Goal: Task Accomplishment & Management: Manage account settings

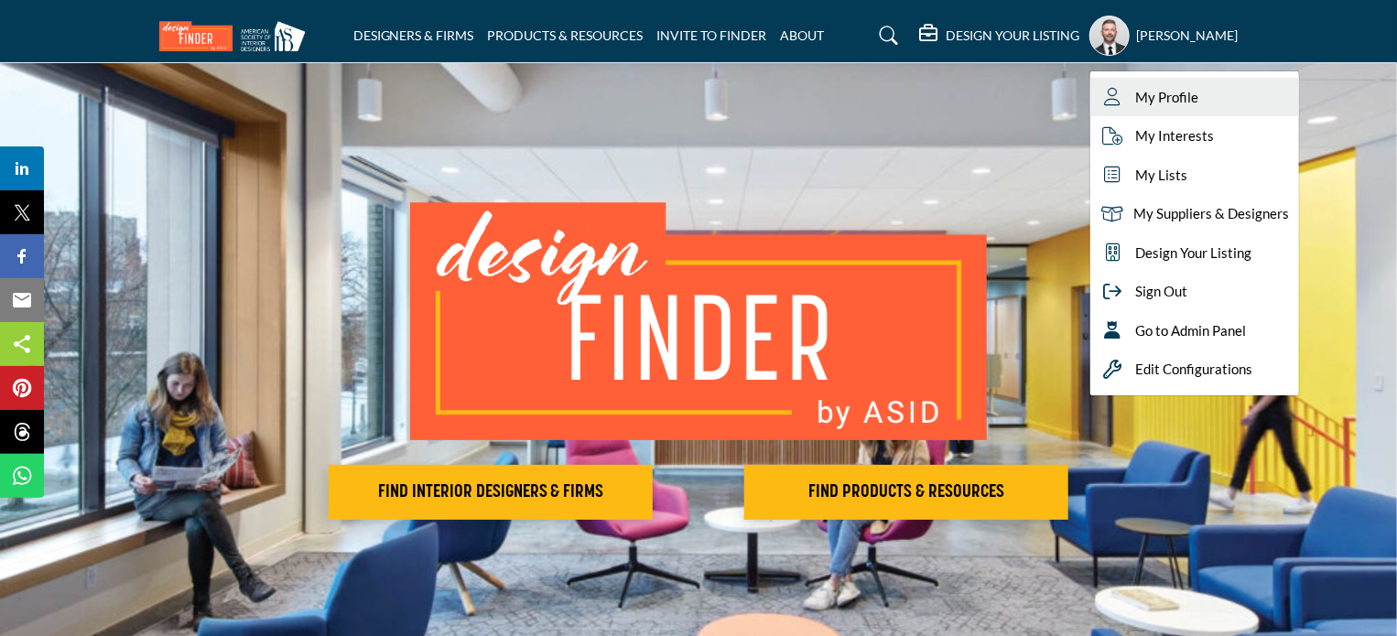
click at [1136, 88] on span "My Profile" at bounding box center [1167, 97] width 63 height 21
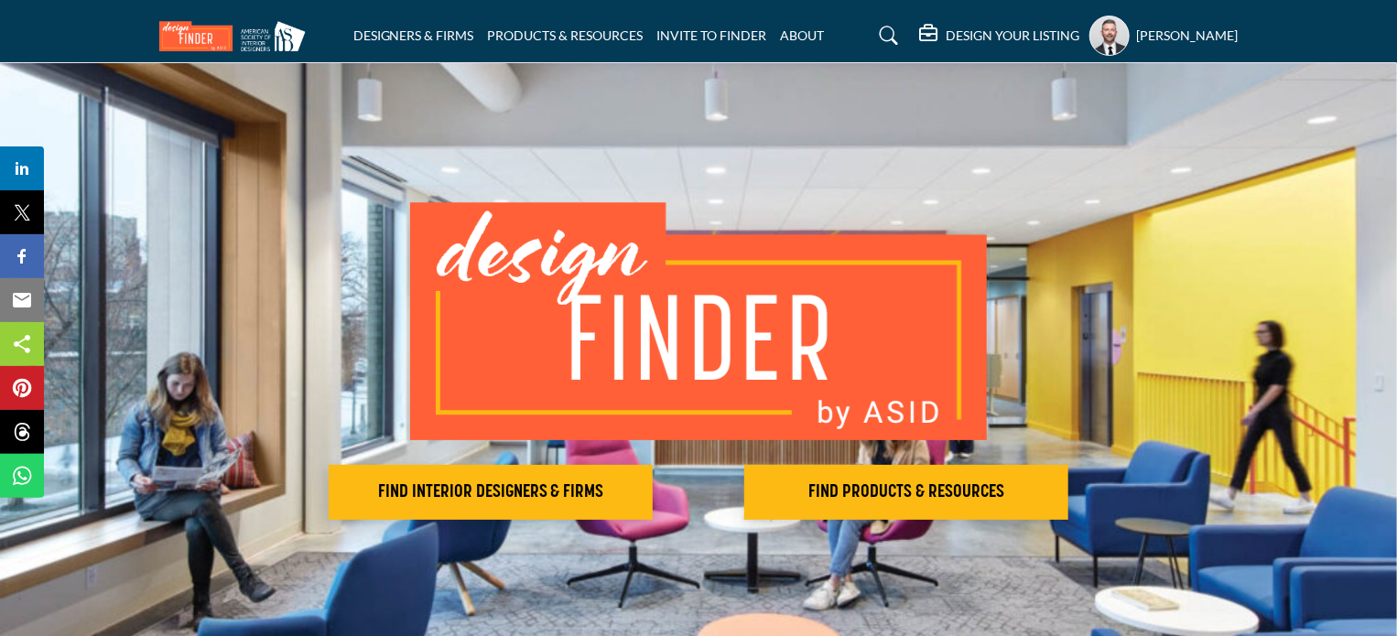
click at [980, 28] on h5 "DESIGN YOUR LISTING" at bounding box center [1013, 35] width 134 height 16
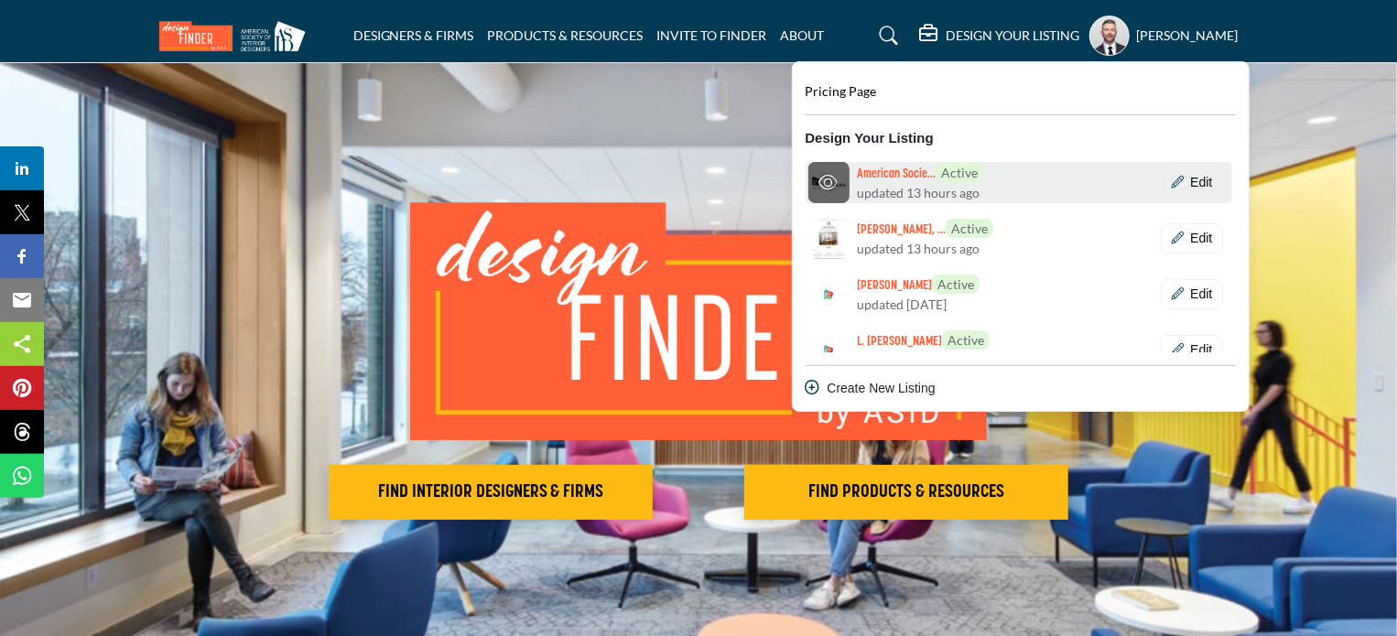
click at [857, 171] on h6 "American Socie... Active" at bounding box center [920, 173] width 126 height 20
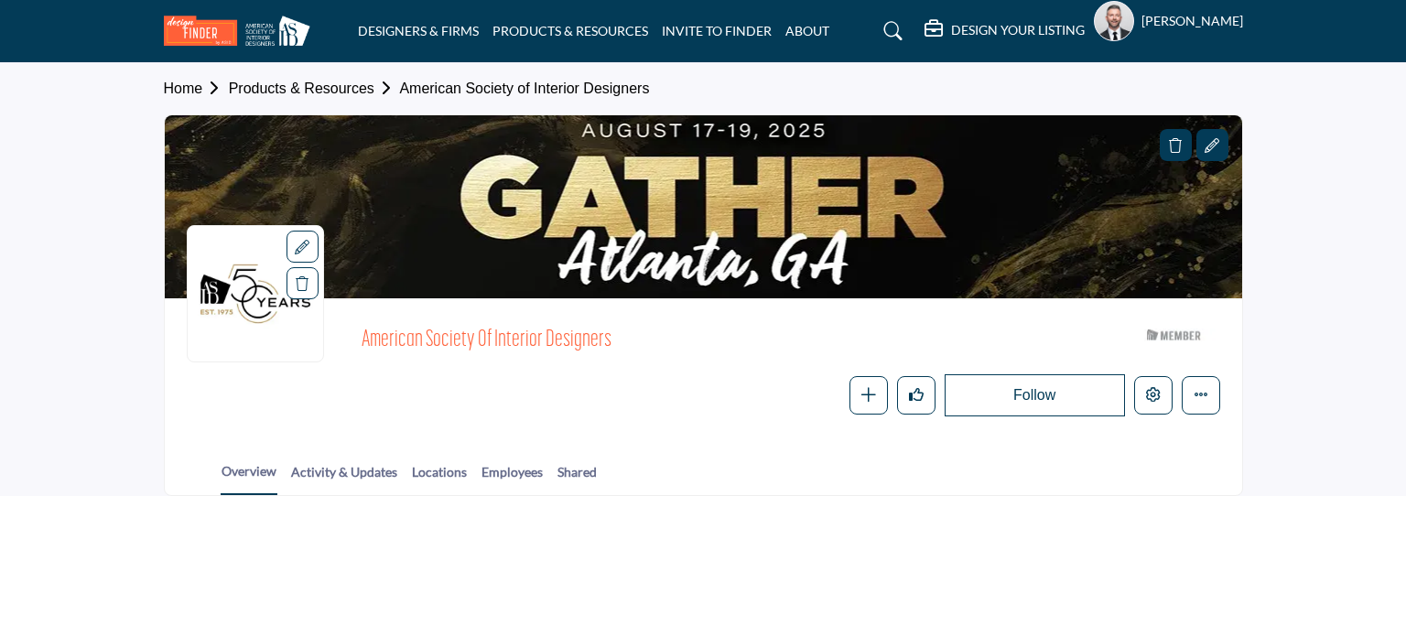
click at [951, 38] on h5 "DESIGN YOUR LISTING" at bounding box center [1018, 30] width 134 height 16
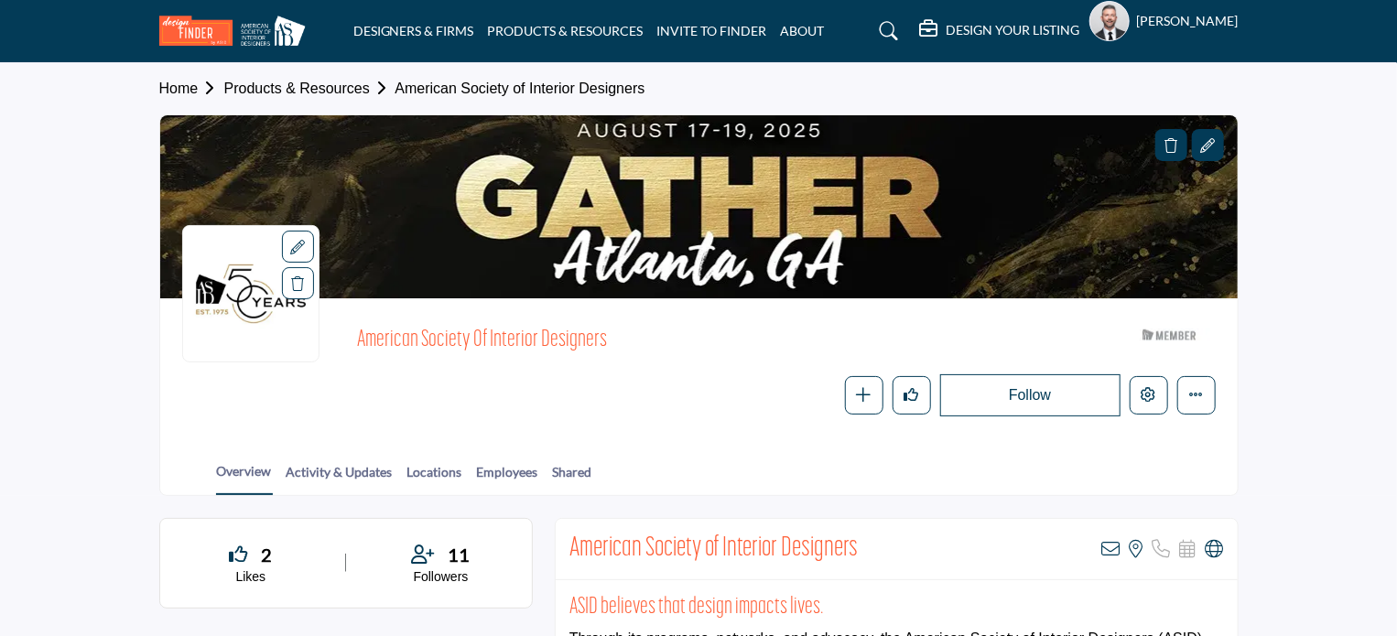
click at [946, 38] on h5 "DESIGN YOUR LISTING" at bounding box center [1013, 30] width 134 height 16
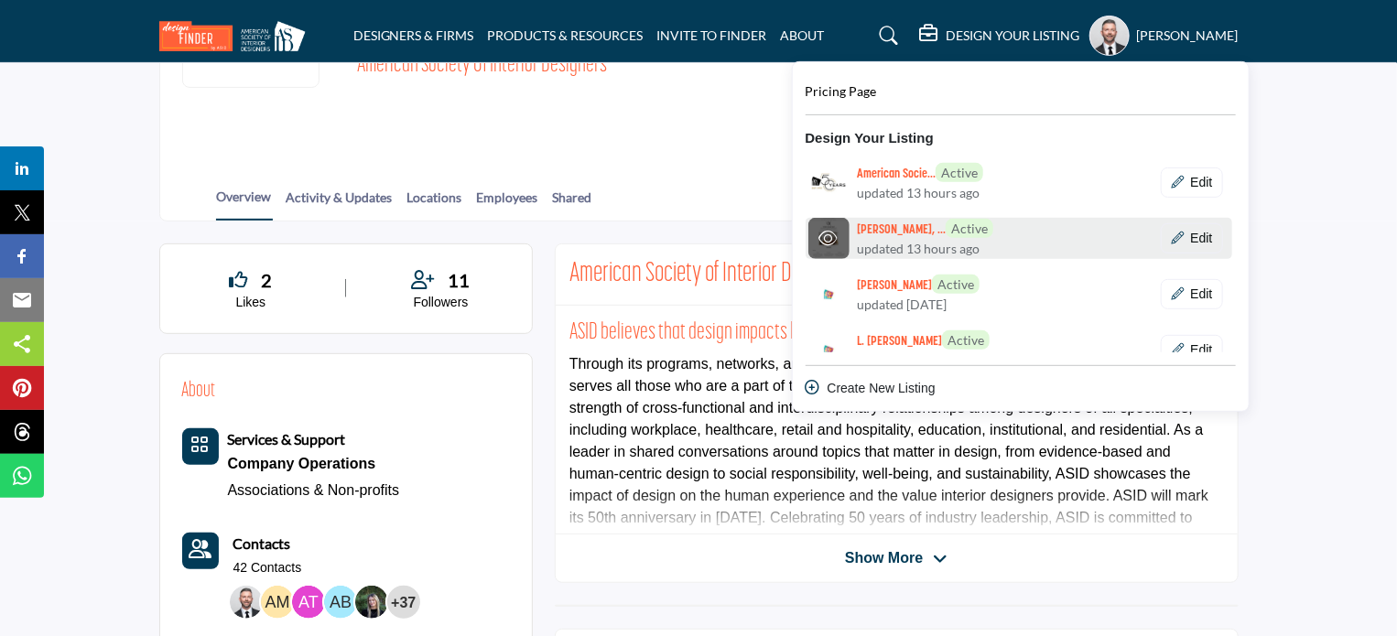
click at [948, 249] on div "Shelby Puetz, ... Active updated 13 hours ago" at bounding box center [942, 238] width 170 height 39
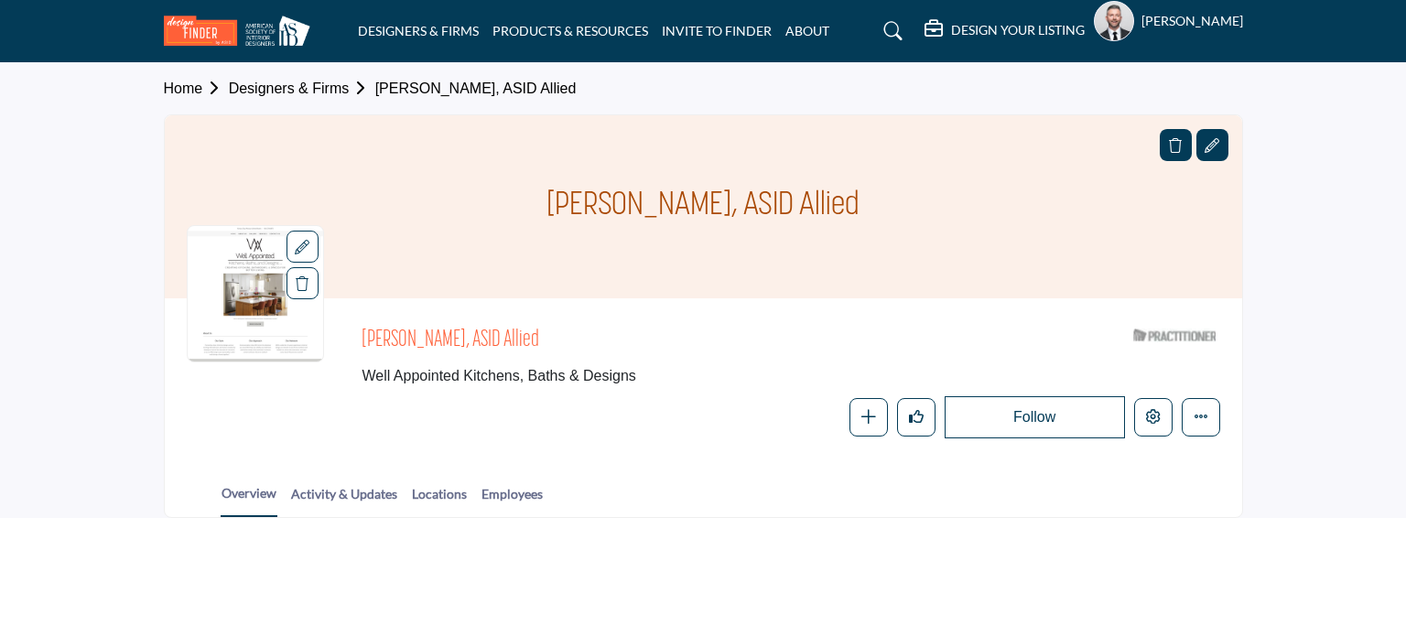
click at [221, 255] on div at bounding box center [255, 258] width 135 height 64
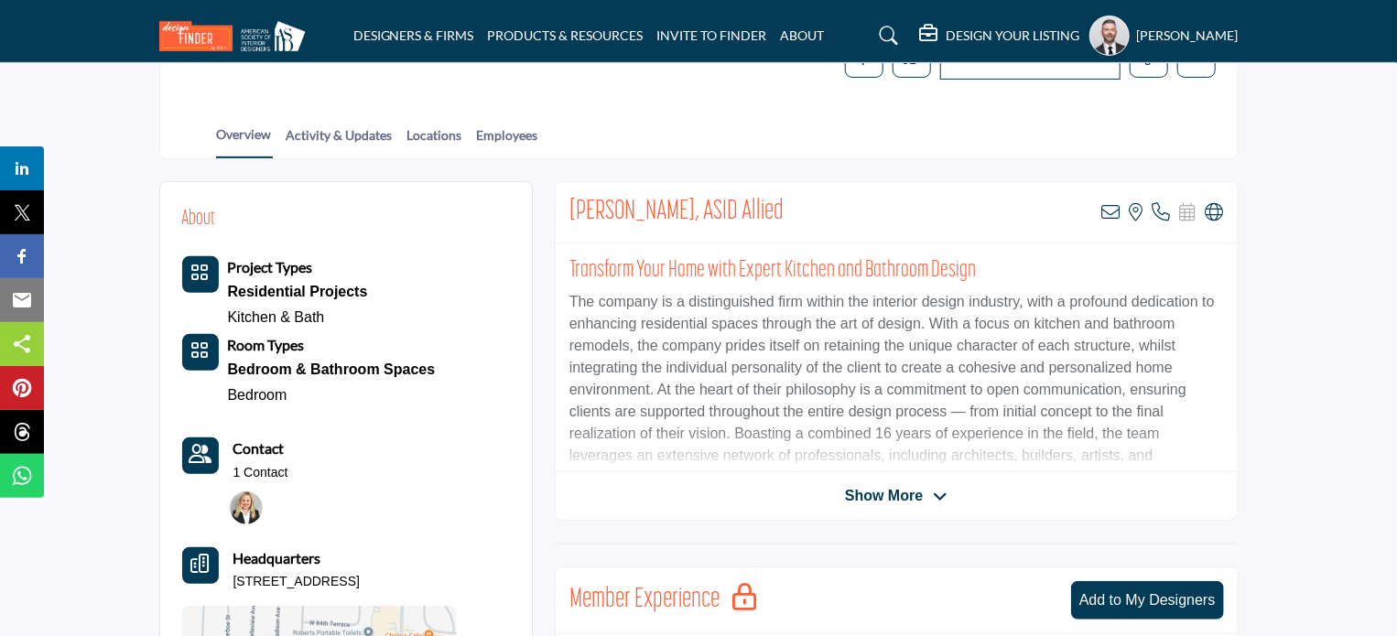
scroll to position [458, 0]
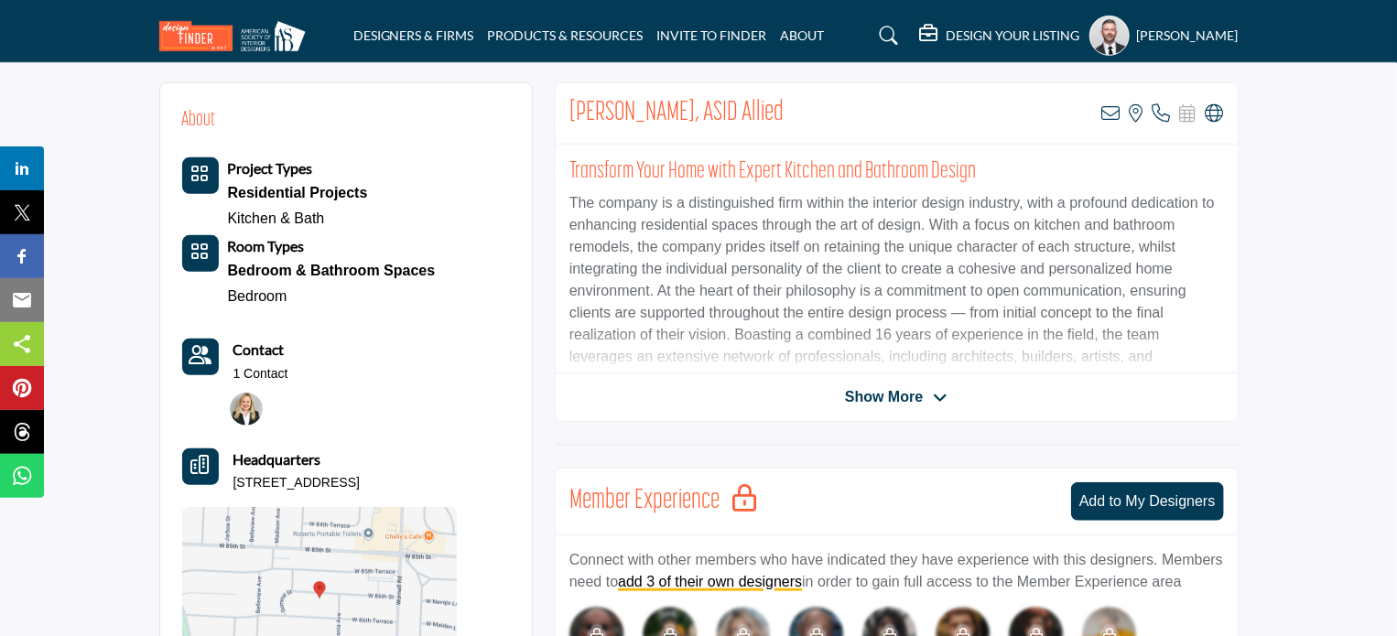
click at [250, 398] on img at bounding box center [246, 409] width 33 height 33
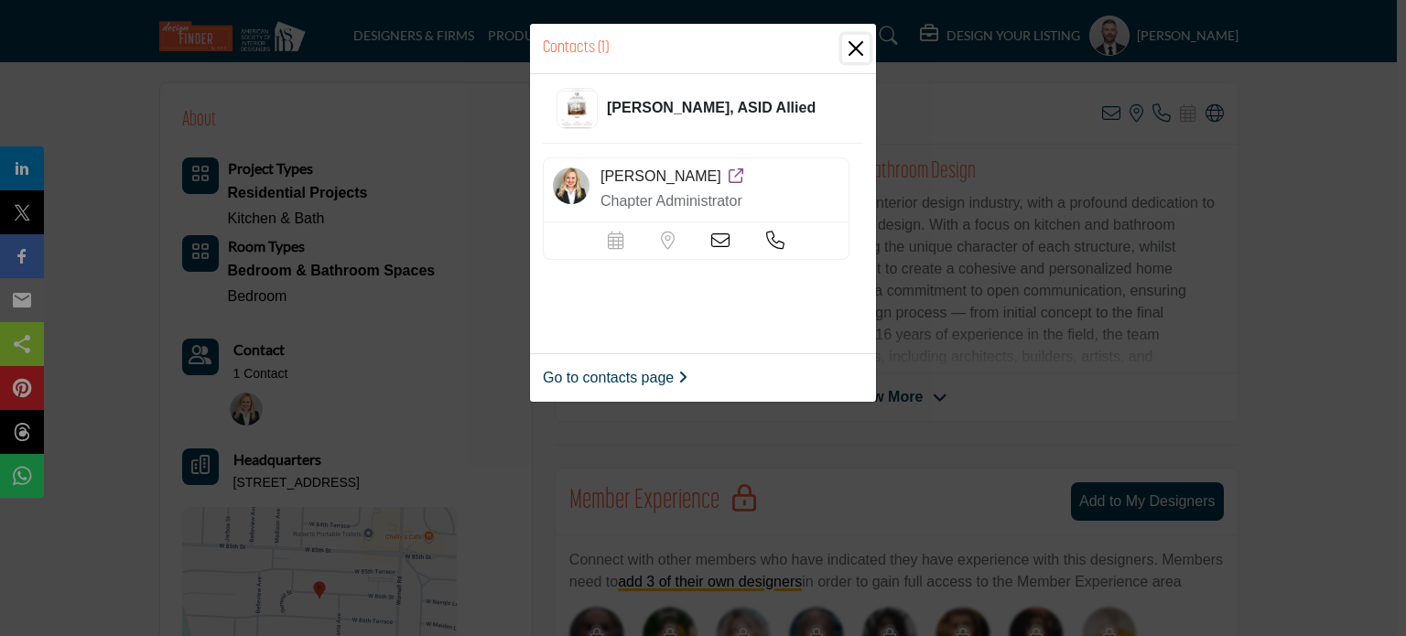
click at [858, 53] on button "Close" at bounding box center [855, 48] width 27 height 27
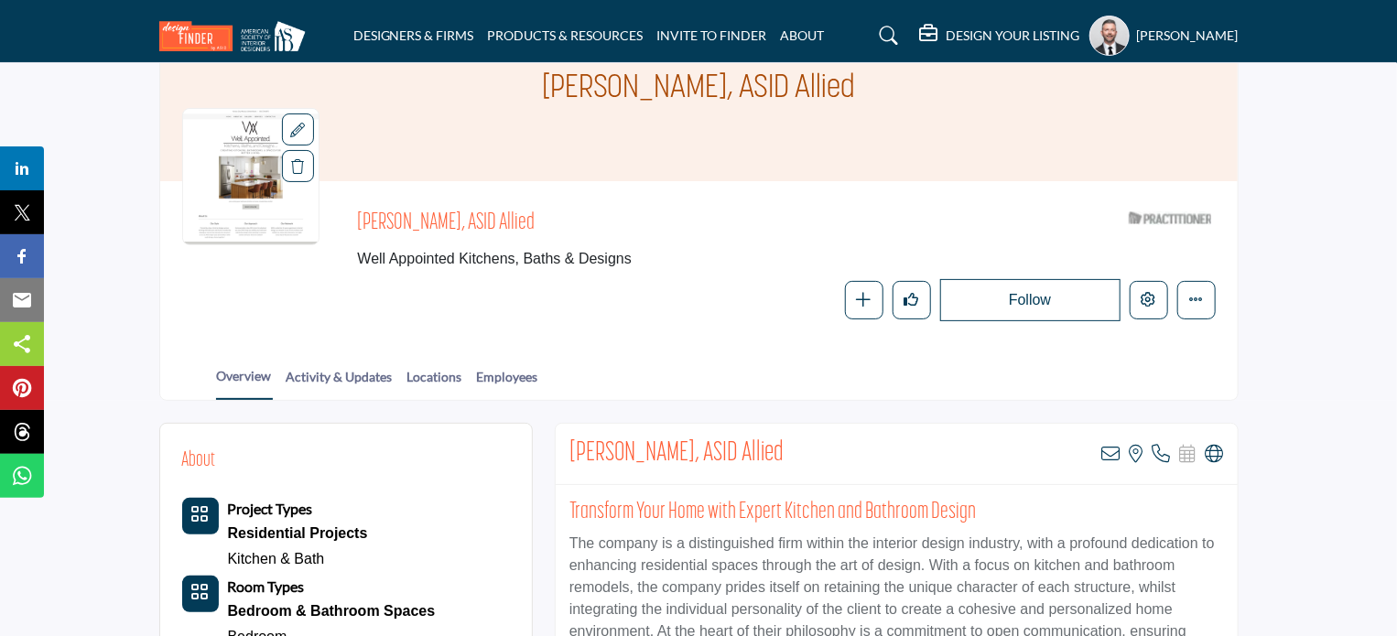
scroll to position [0, 0]
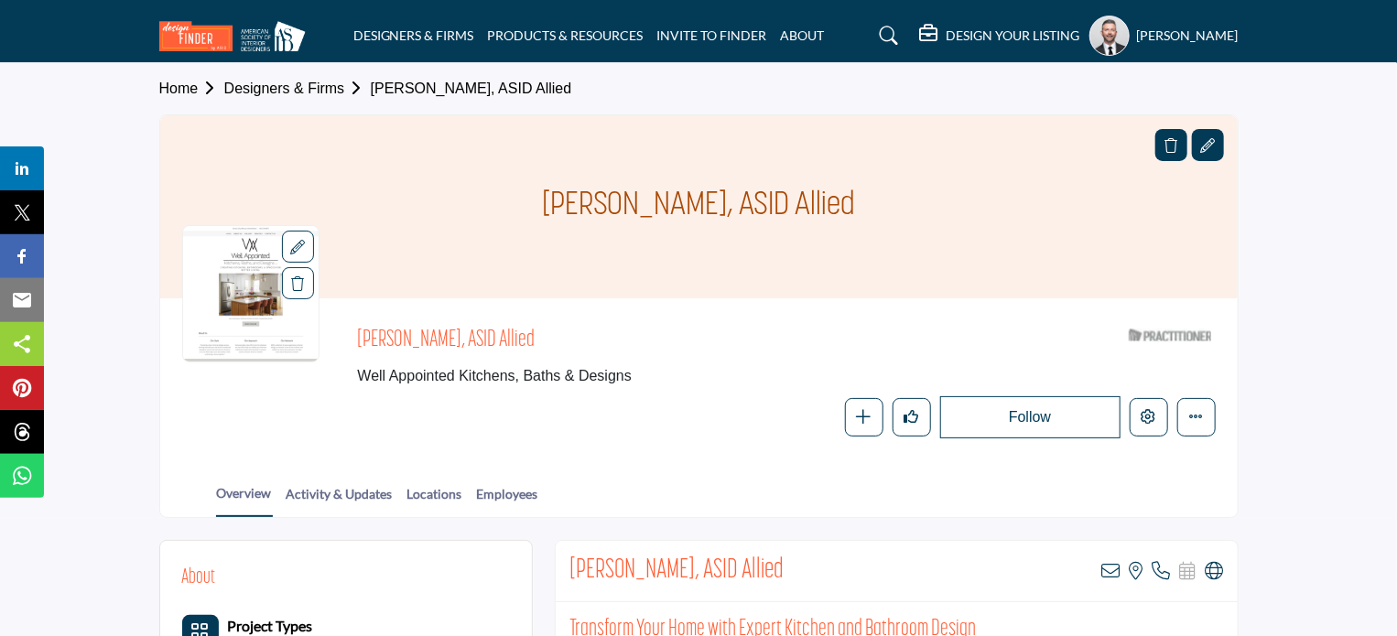
click at [1303, 245] on section "Home Designers & Firms Shelby Puetz, ASID Allied Shelby Puetz, ASID Allied Shel…" at bounding box center [698, 290] width 1397 height 455
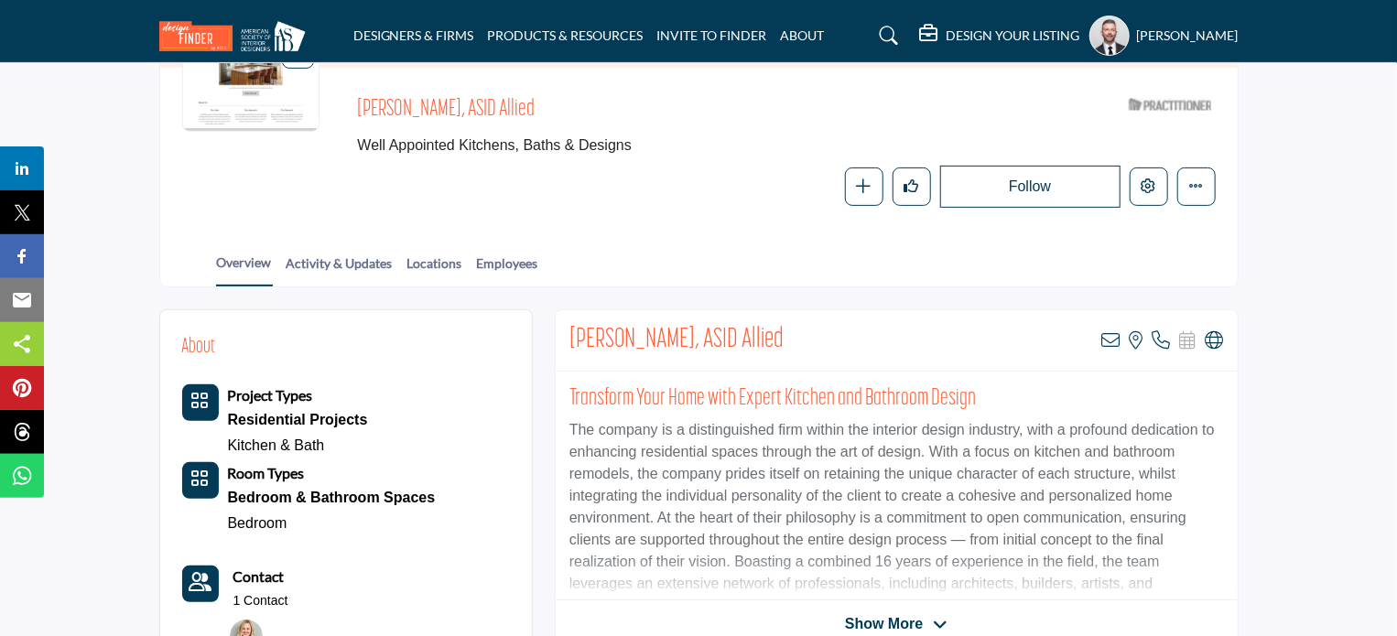
scroll to position [275, 0]
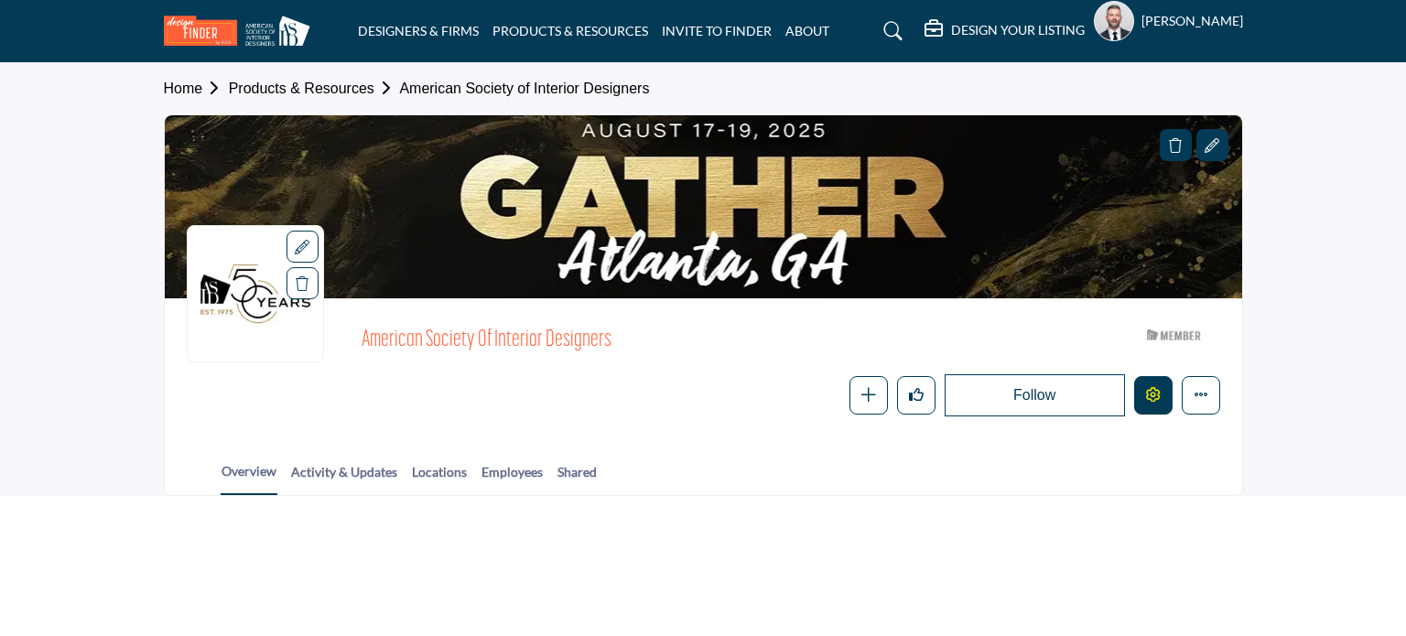
click at [1146, 391] on icon "Edit company" at bounding box center [1153, 394] width 15 height 15
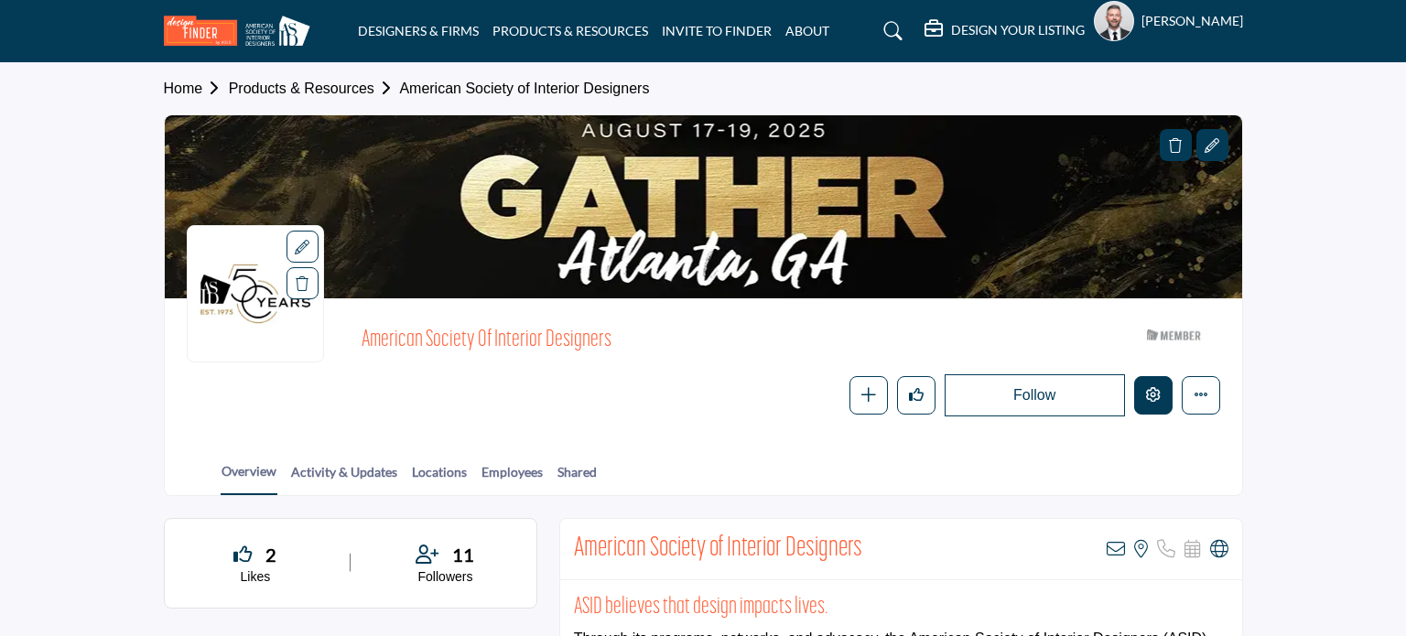
scroll to position [22, 0]
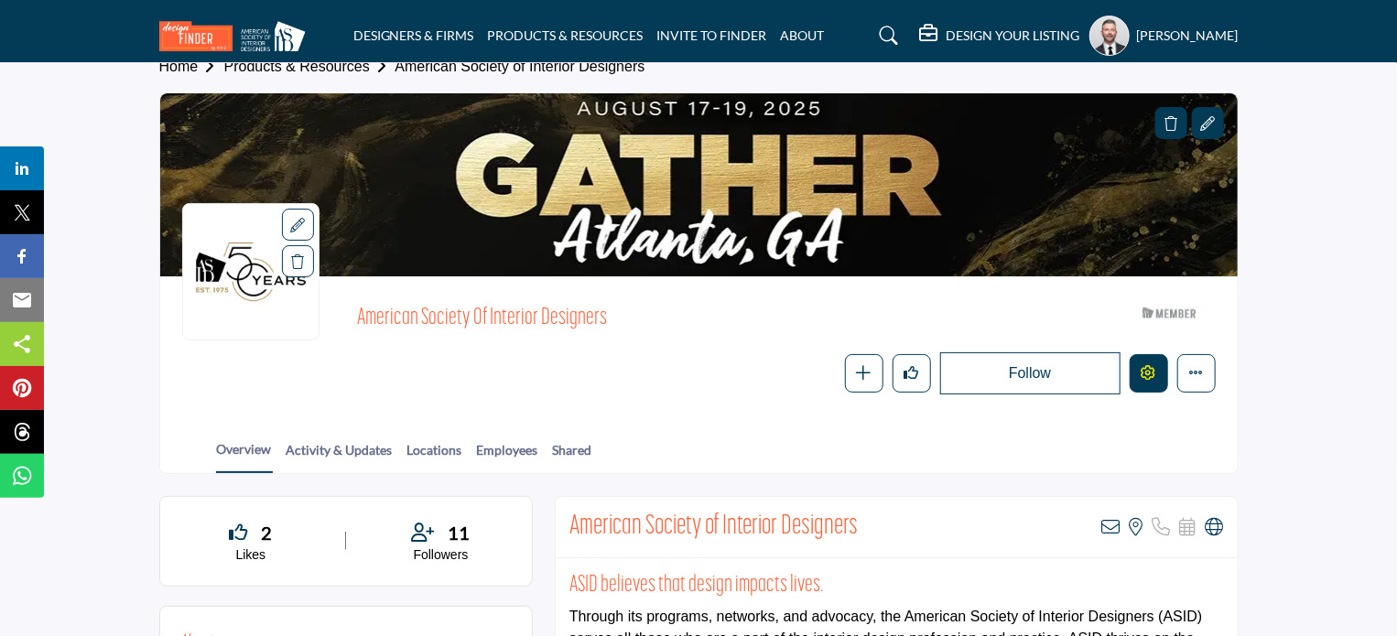
click at [1157, 371] on button "Edit company" at bounding box center [1148, 373] width 38 height 38
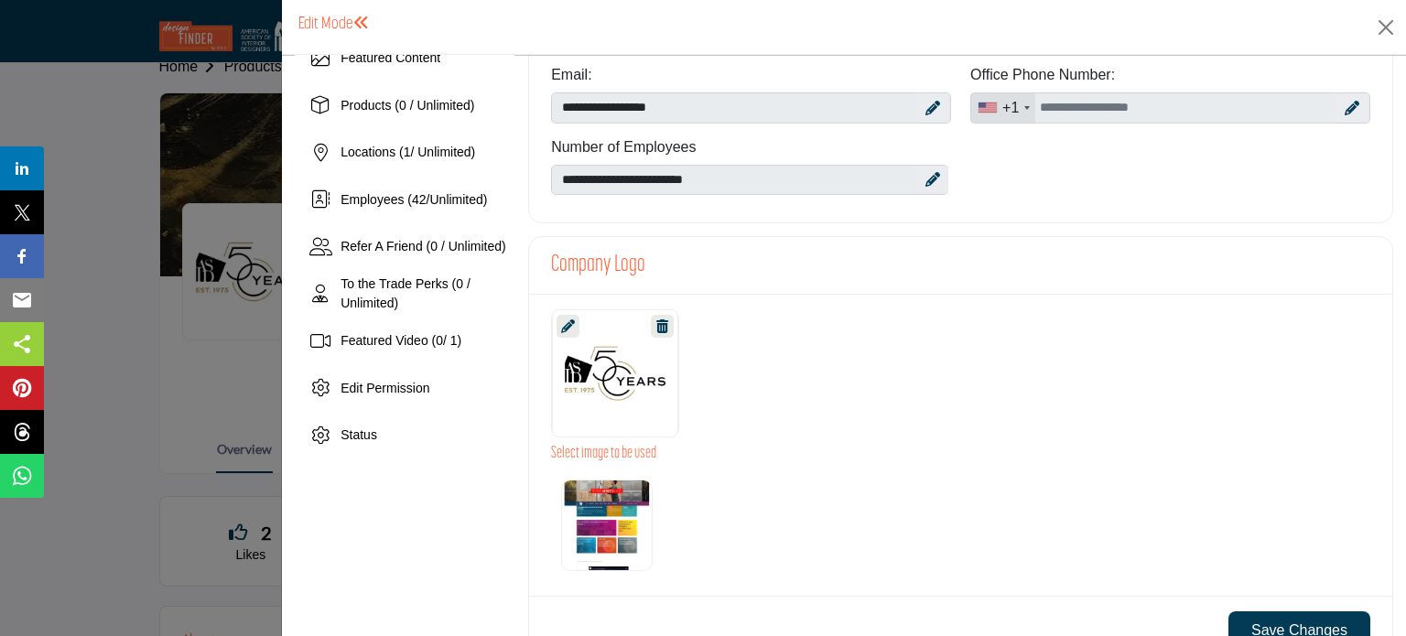
scroll to position [275, 0]
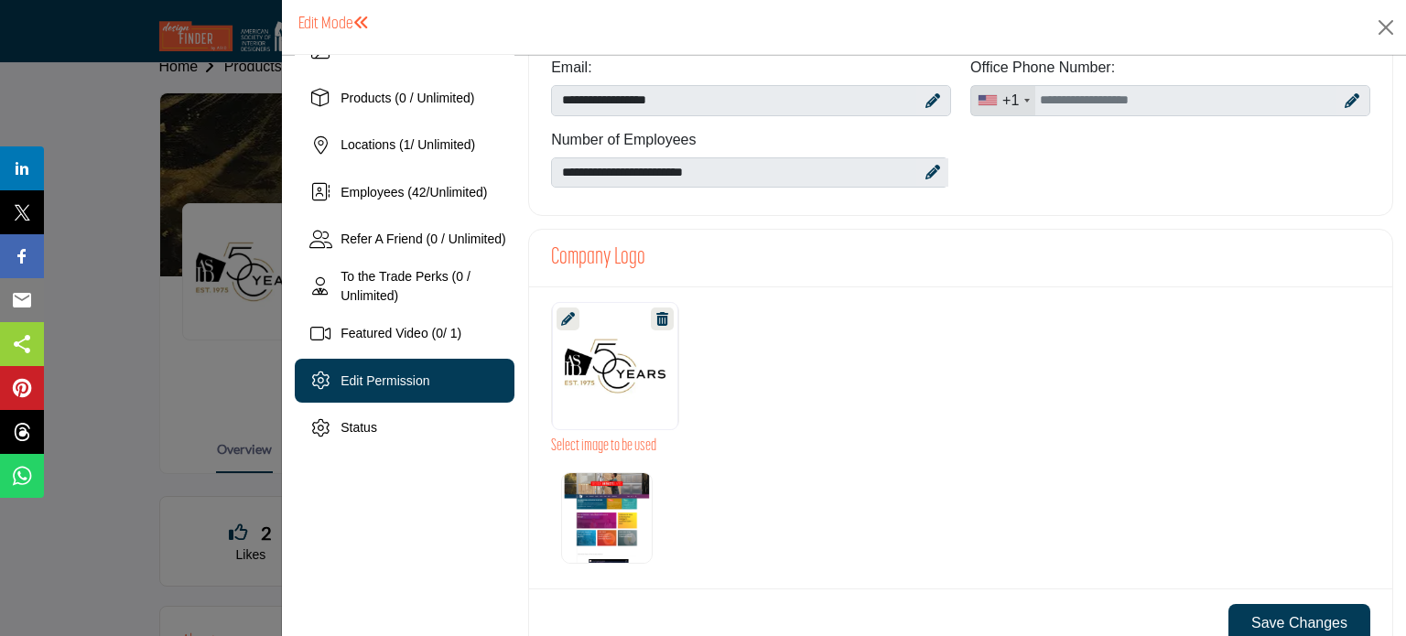
click at [430, 385] on div "Edit Permission" at bounding box center [405, 381] width 220 height 44
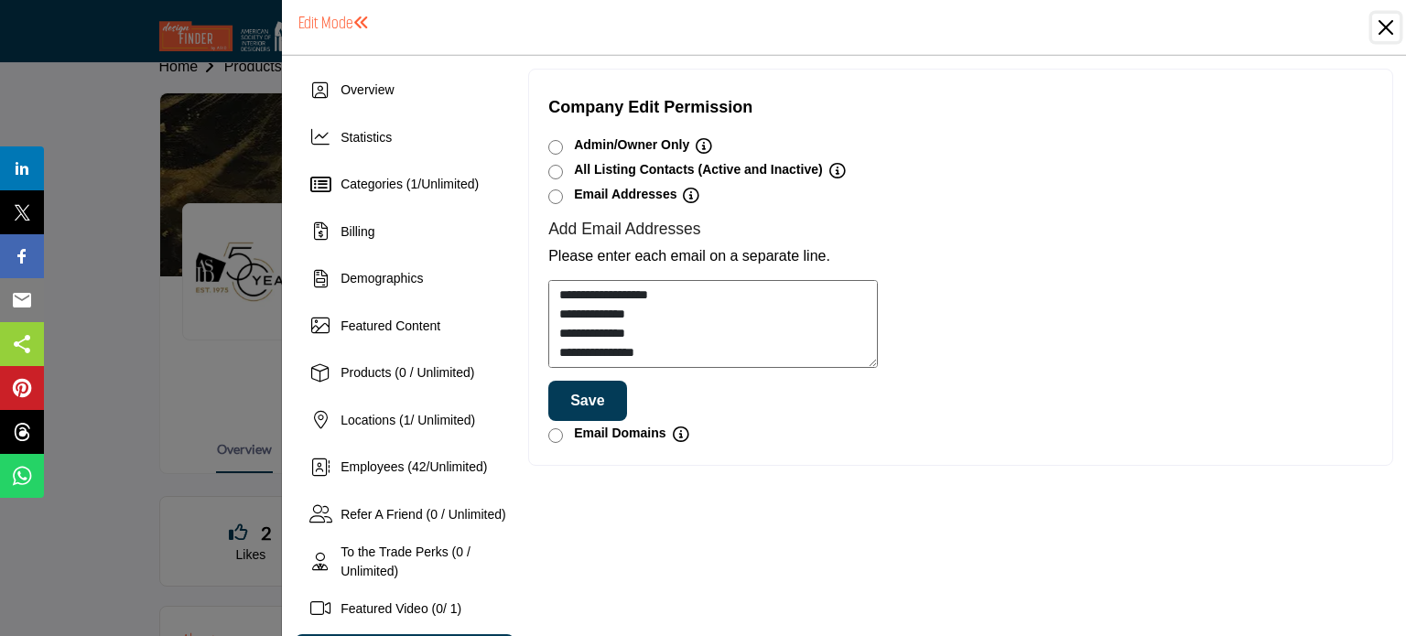
click at [1391, 29] on button "Close" at bounding box center [1385, 27] width 27 height 27
